Goal: Check status: Check status

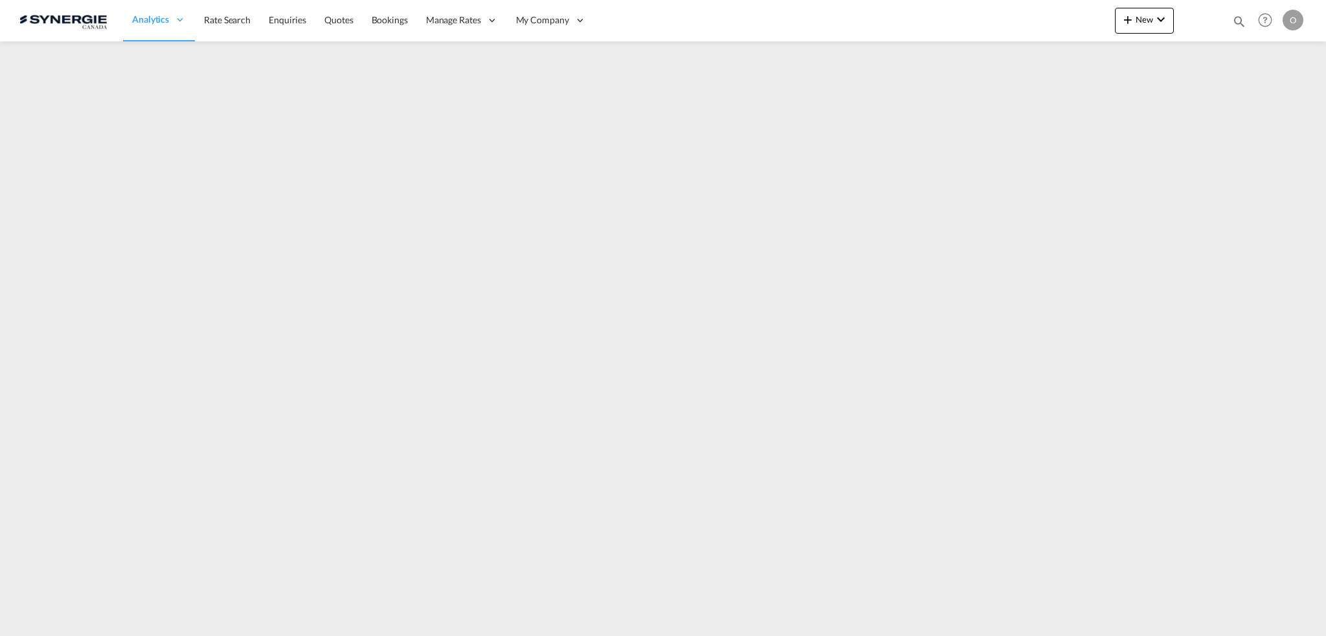
click at [1240, 15] on md-icon "icon-magnify" at bounding box center [1239, 21] width 14 height 14
click at [1048, 22] on select "Bookings Quotes Enquiries" at bounding box center [1033, 21] width 62 height 23
select select "Quotes"
click at [1002, 10] on select "Bookings Quotes Enquiries" at bounding box center [1033, 21] width 62 height 23
click at [1129, 23] on input at bounding box center [1141, 21] width 161 height 23
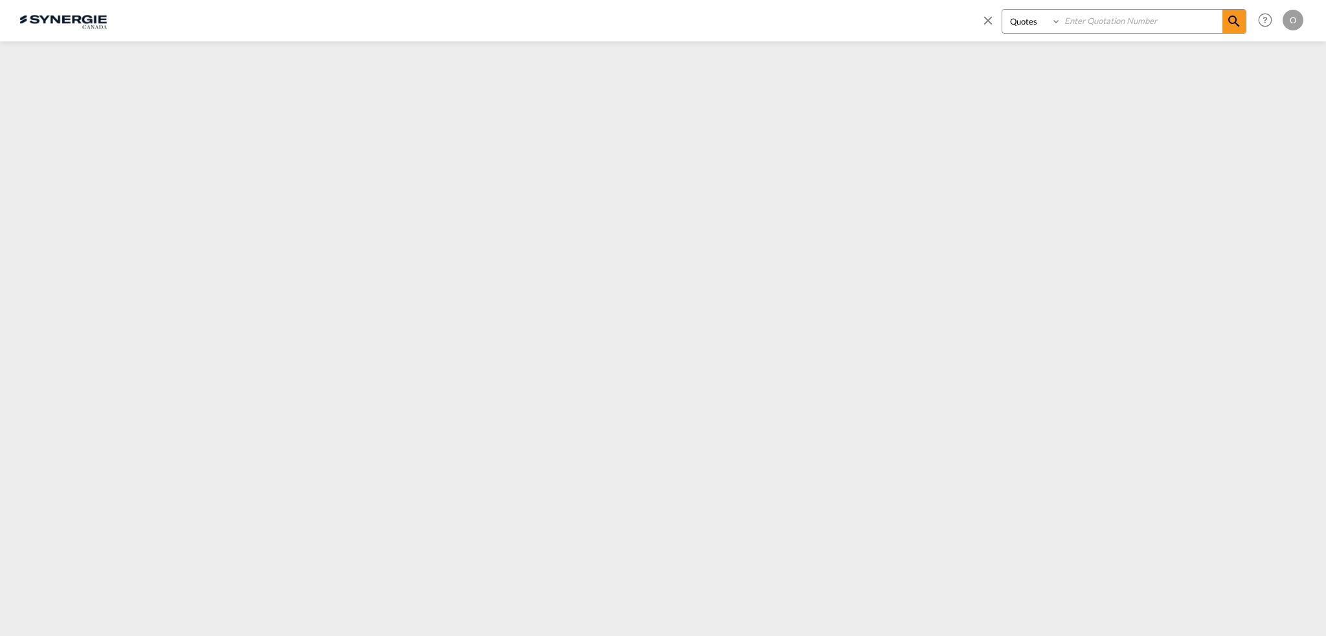
paste input "SYC000013377"
type input "SYC000013377"
click at [1240, 16] on md-icon "icon-magnify" at bounding box center [1234, 22] width 16 height 16
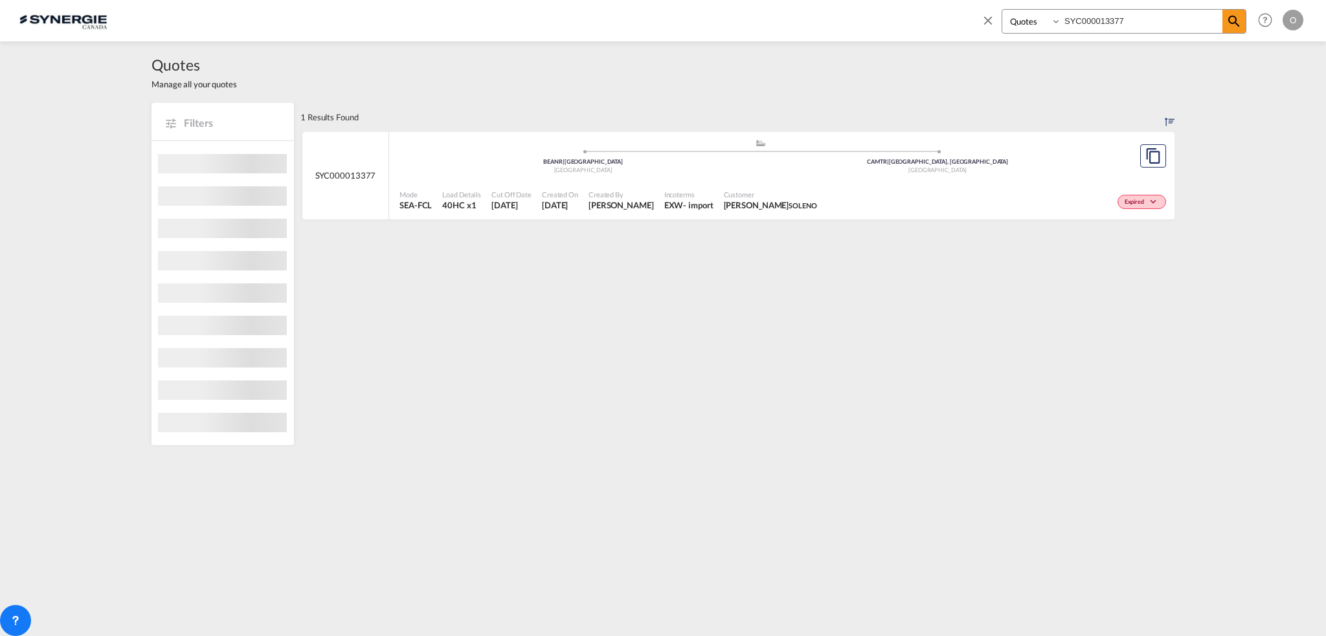
click at [633, 212] on div "Created By [PERSON_NAME]" at bounding box center [621, 201] width 76 height 32
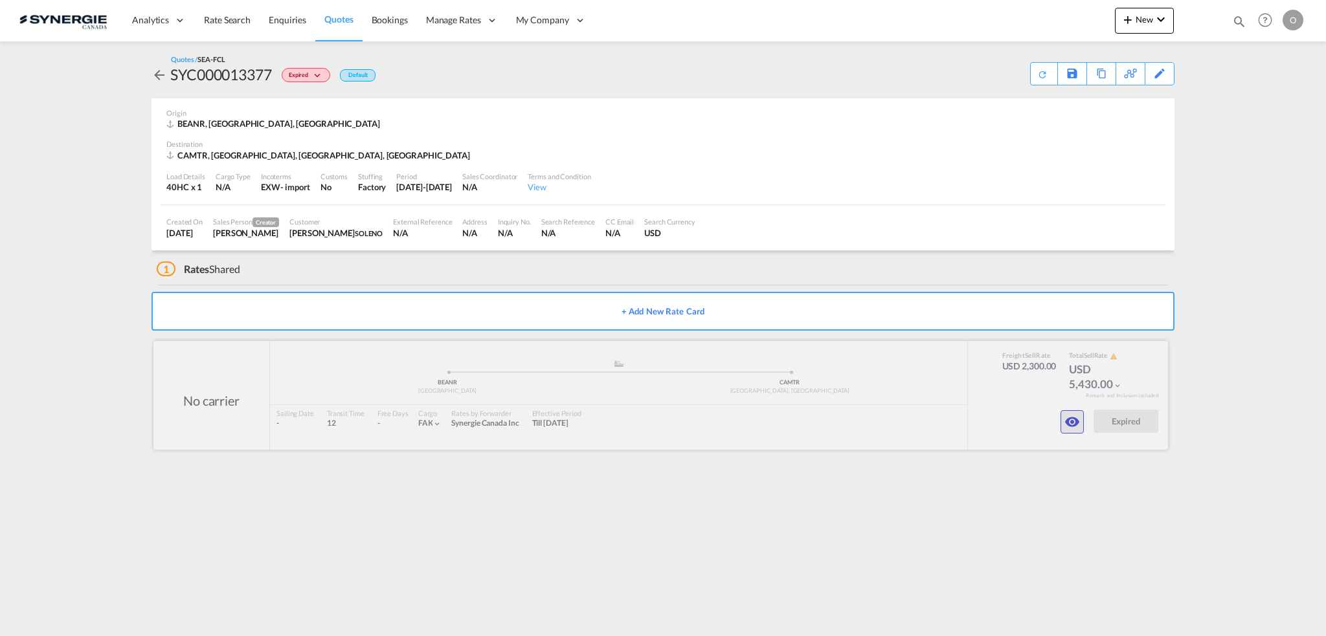
click at [1068, 421] on md-icon "icon-eye" at bounding box center [1072, 422] width 16 height 16
